Goal: Task Accomplishment & Management: Use online tool/utility

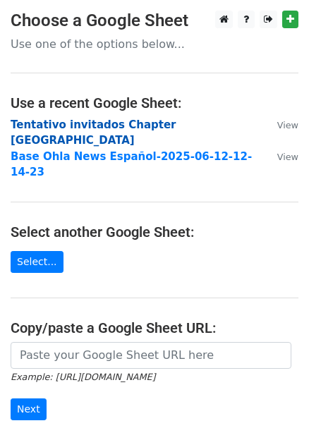
click at [94, 128] on strong "Tentativo invitados Chapter Panamá" at bounding box center [94, 132] width 166 height 29
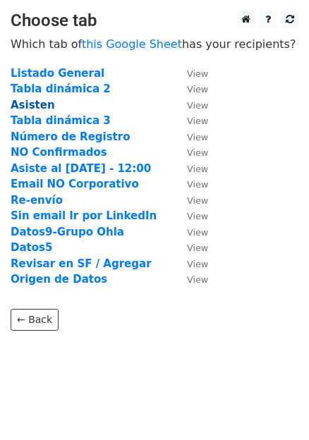
click at [30, 107] on strong "Asisten" at bounding box center [33, 105] width 44 height 13
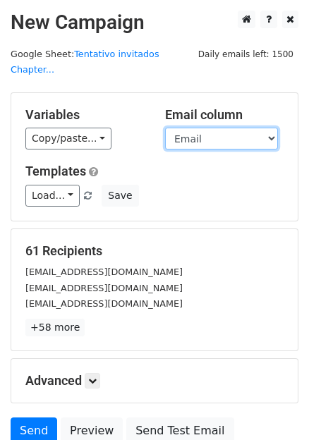
click at [195, 128] on select "Anfitrión Nombre Apellido Cargo Empresa Email Email Definido Teléfono (Opcional…" at bounding box center [221, 139] width 113 height 22
select select "Email Definido"
click at [165, 128] on select "Anfitrión Nombre Apellido Cargo Empresa Email Email Definido Teléfono (Opcional…" at bounding box center [221, 139] width 113 height 22
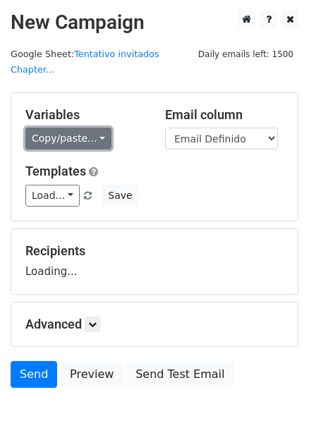
click at [92, 128] on link "Copy/paste..." at bounding box center [68, 139] width 86 height 22
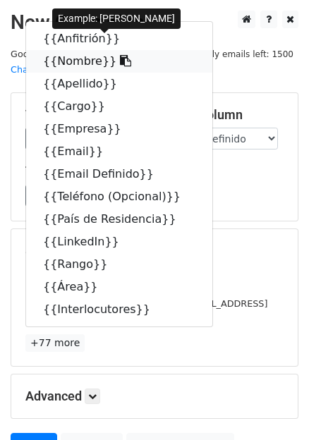
click at [120, 55] on icon at bounding box center [125, 60] width 11 height 11
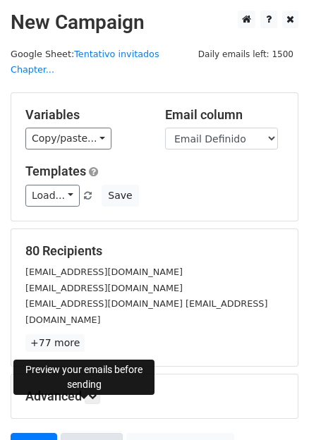
click at [85, 433] on link "Preview" at bounding box center [92, 446] width 62 height 27
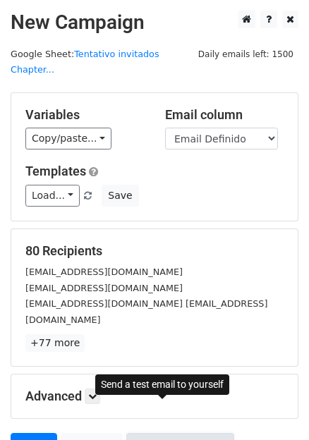
click at [160, 433] on link "Send Test Email" at bounding box center [179, 446] width 107 height 27
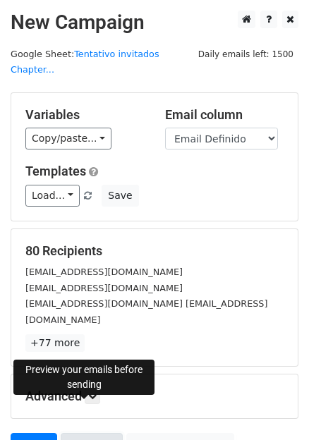
click at [82, 433] on link "Preview" at bounding box center [92, 446] width 62 height 27
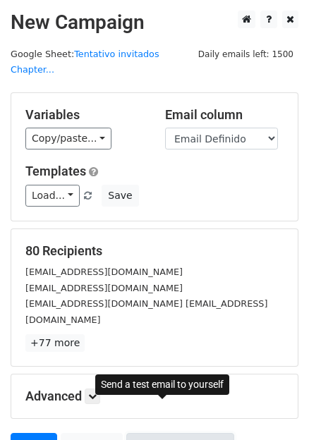
click at [171, 433] on link "Send Test Email" at bounding box center [179, 446] width 107 height 27
click at [167, 433] on link "Send Test Email" at bounding box center [179, 446] width 107 height 27
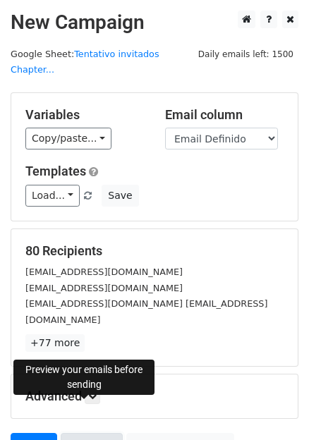
click at [88, 433] on link "Preview" at bounding box center [92, 446] width 62 height 27
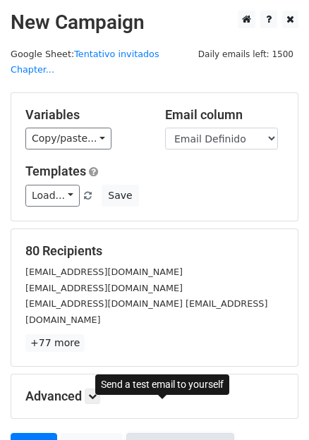
click at [173, 433] on link "Send Test Email" at bounding box center [179, 446] width 107 height 27
click at [143, 433] on link "Send Test Email" at bounding box center [179, 446] width 107 height 27
click at [147, 433] on link "Send Test Email" at bounding box center [179, 446] width 107 height 27
click at [159, 433] on link "Send Test Email" at bounding box center [179, 446] width 107 height 27
click at [166, 433] on link "Send Test Email" at bounding box center [179, 446] width 107 height 27
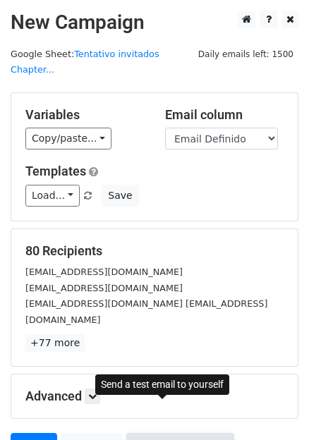
click at [159, 433] on link "Send Test Email" at bounding box center [179, 446] width 107 height 27
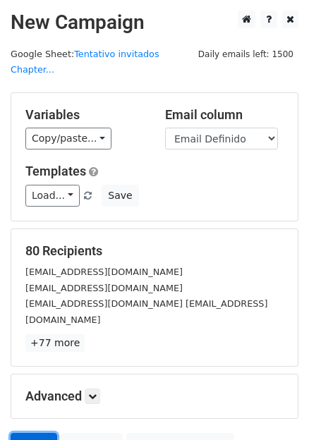
click at [35, 433] on link "Send" at bounding box center [34, 446] width 47 height 27
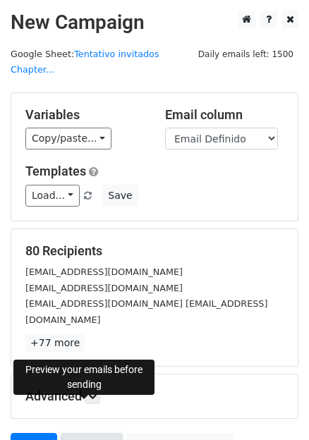
click at [81, 433] on link "Preview" at bounding box center [92, 446] width 62 height 27
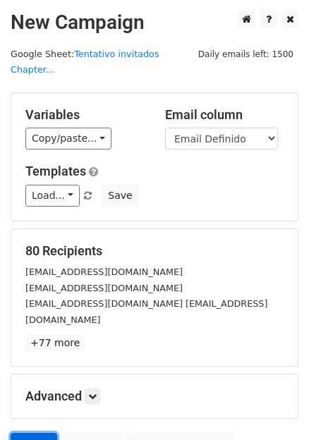
click at [28, 433] on link "Send" at bounding box center [34, 446] width 47 height 27
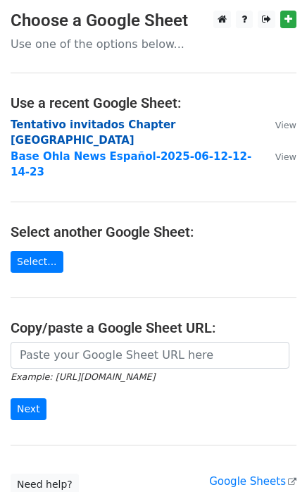
click at [68, 122] on strong "Tentativo invitados Chapter Panamá" at bounding box center [94, 132] width 166 height 29
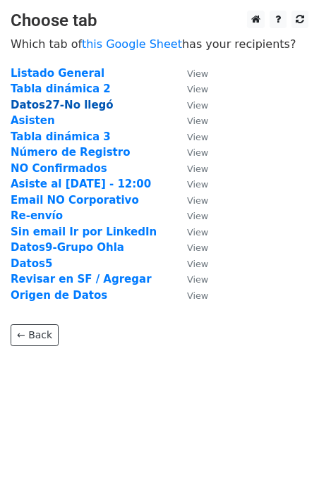
click at [65, 103] on strong "Datos27-No llegó" at bounding box center [62, 105] width 103 height 13
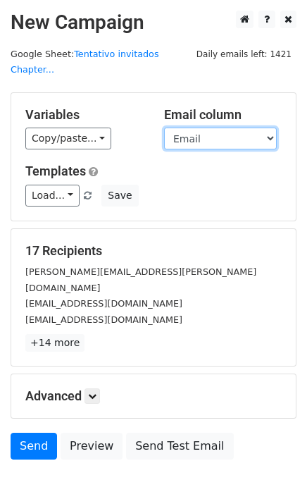
click at [230, 128] on select "Anfitrión Nombre Apellido Cargo Empresa Email Email Definido Teléfono (Opcional…" at bounding box center [220, 139] width 113 height 22
select select "Email Definido"
click at [164, 128] on select "Anfitrión Nombre Apellido Cargo Empresa Email Email Definido Teléfono (Opcional…" at bounding box center [220, 139] width 113 height 22
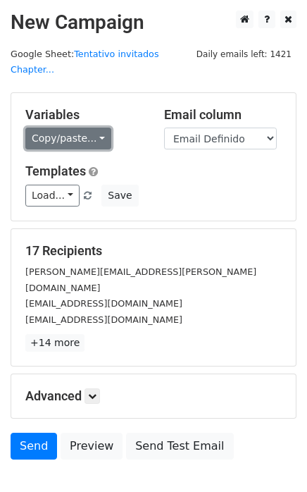
click at [94, 128] on link "Copy/paste..." at bounding box center [68, 139] width 86 height 22
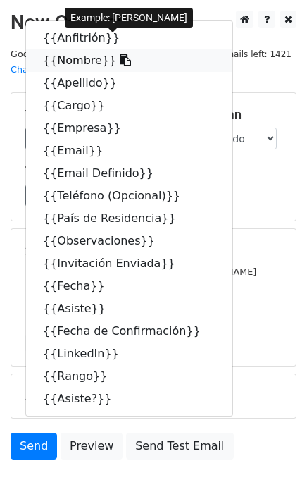
click at [120, 54] on icon at bounding box center [125, 59] width 11 height 11
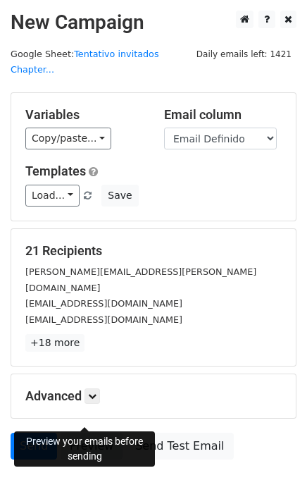
click at [90, 433] on link "Preview" at bounding box center [92, 446] width 62 height 27
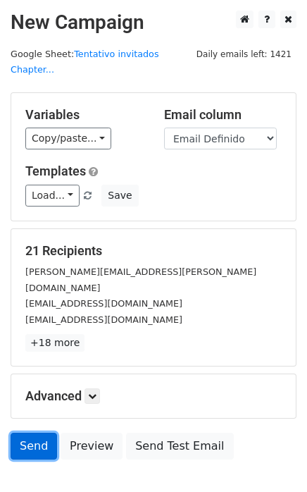
click at [27, 433] on link "Send" at bounding box center [34, 446] width 47 height 27
